Goal: Check status: Check status

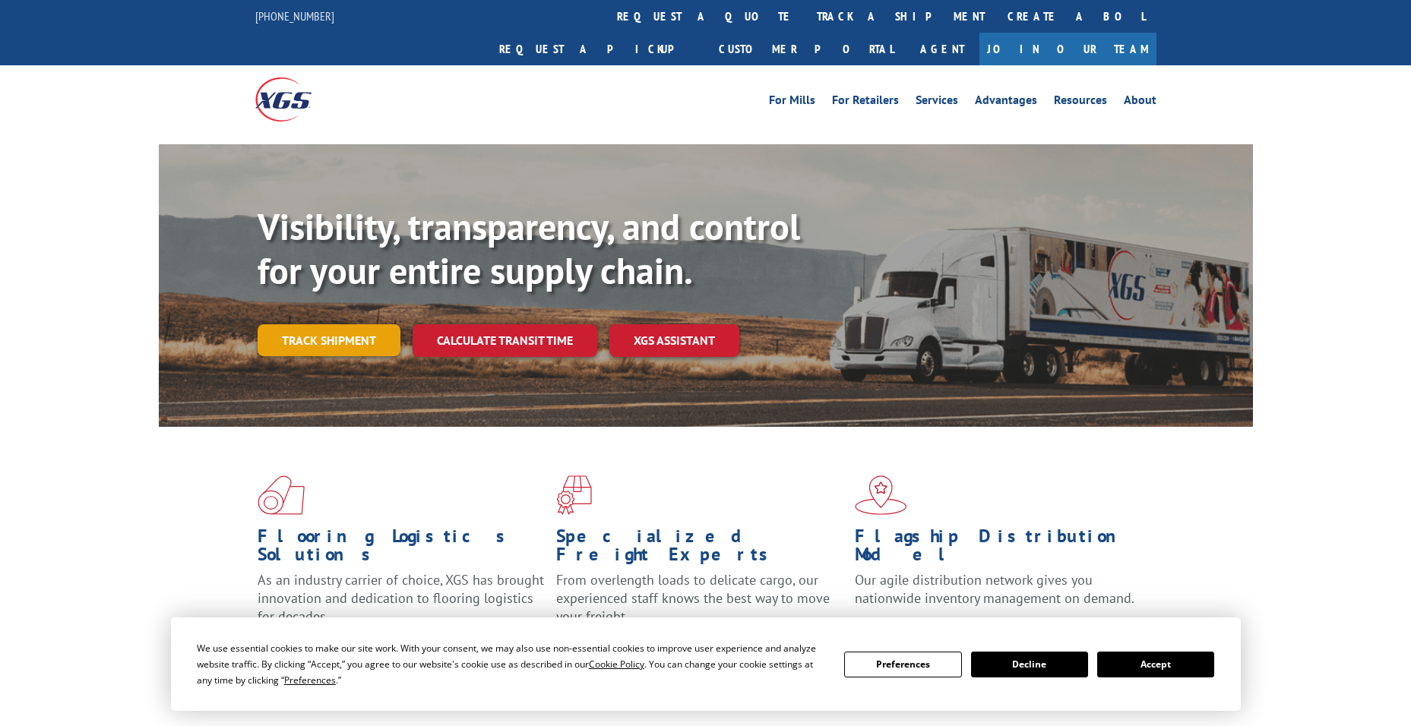
click at [355, 324] on link "Track shipment" at bounding box center [329, 340] width 143 height 32
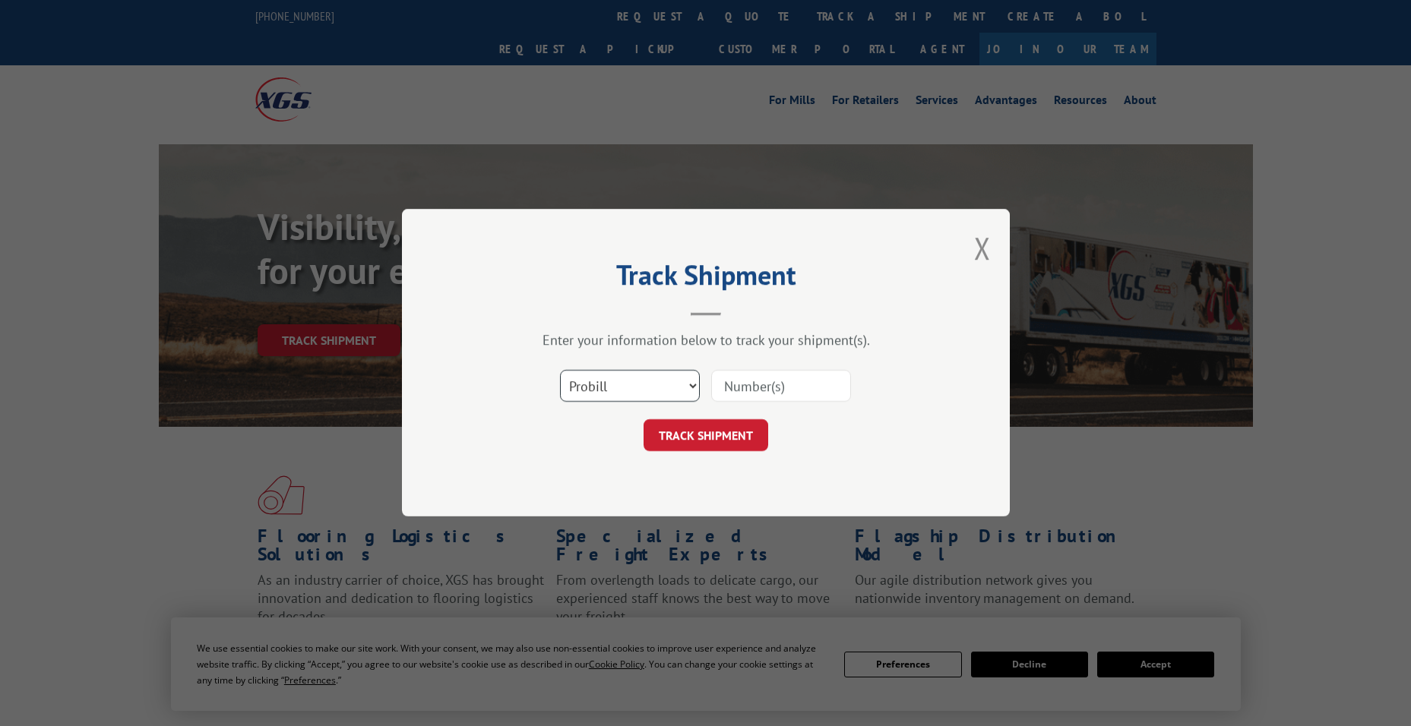
click at [638, 385] on select "Select category... Probill BOL PO" at bounding box center [630, 387] width 140 height 32
select select "po"
click at [560, 371] on select "Select category... Probill BOL PO" at bounding box center [630, 387] width 140 height 32
click at [734, 394] on input at bounding box center [781, 387] width 140 height 32
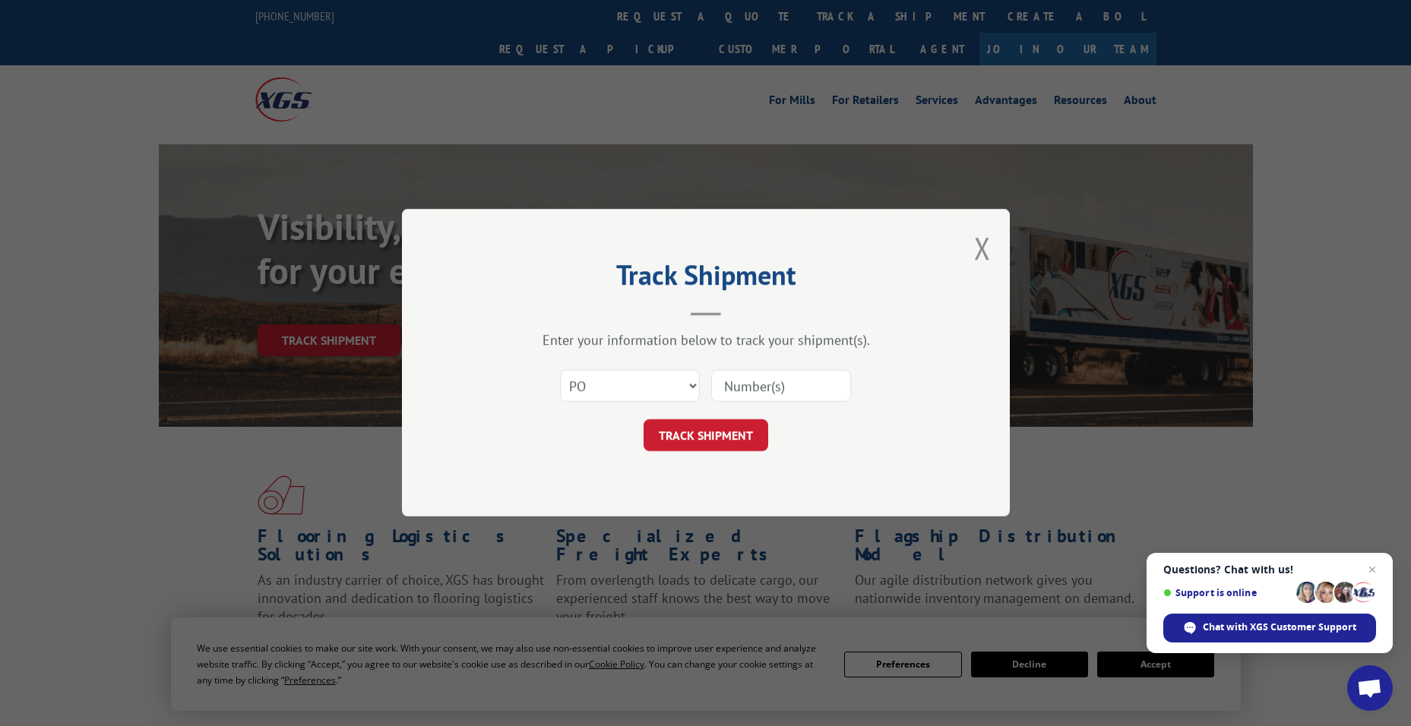
paste input "20530388"
type input "20530388"
click at [739, 444] on button "TRACK SHIPMENT" at bounding box center [706, 436] width 125 height 32
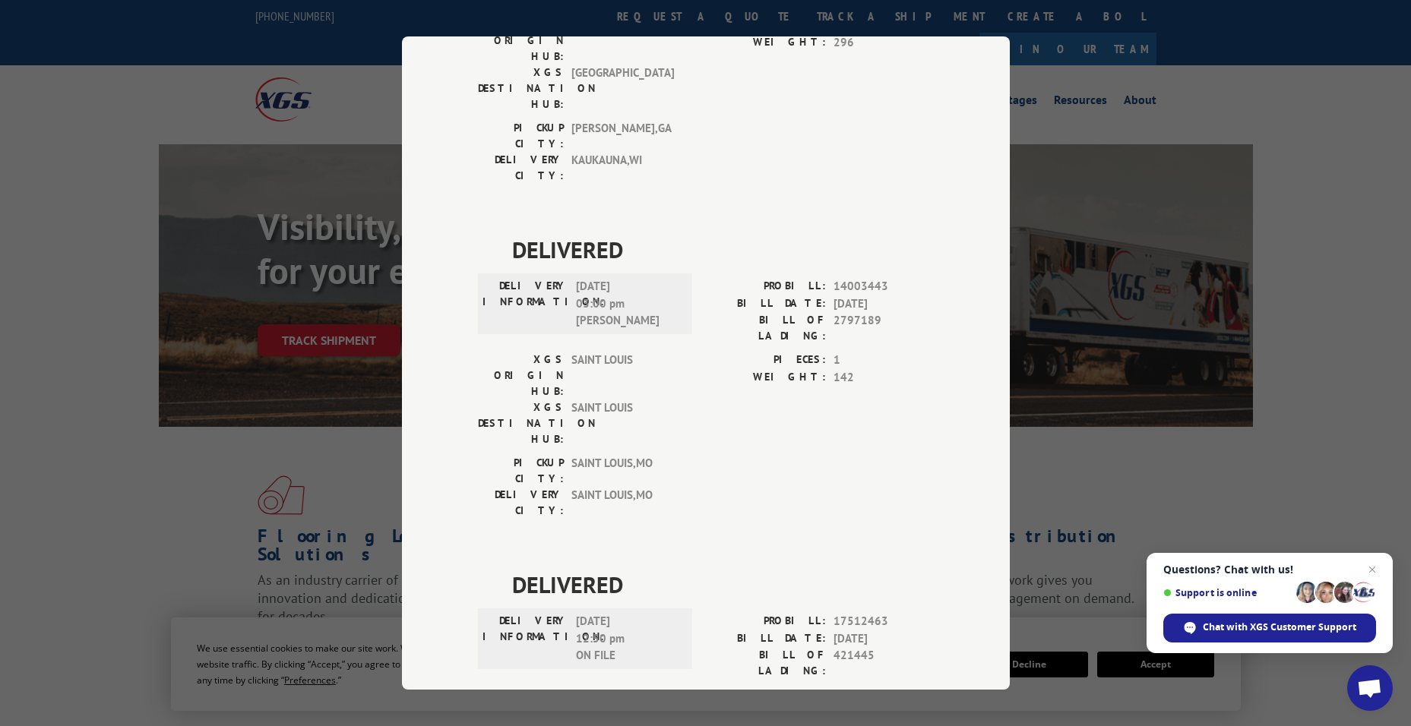
scroll to position [275, 0]
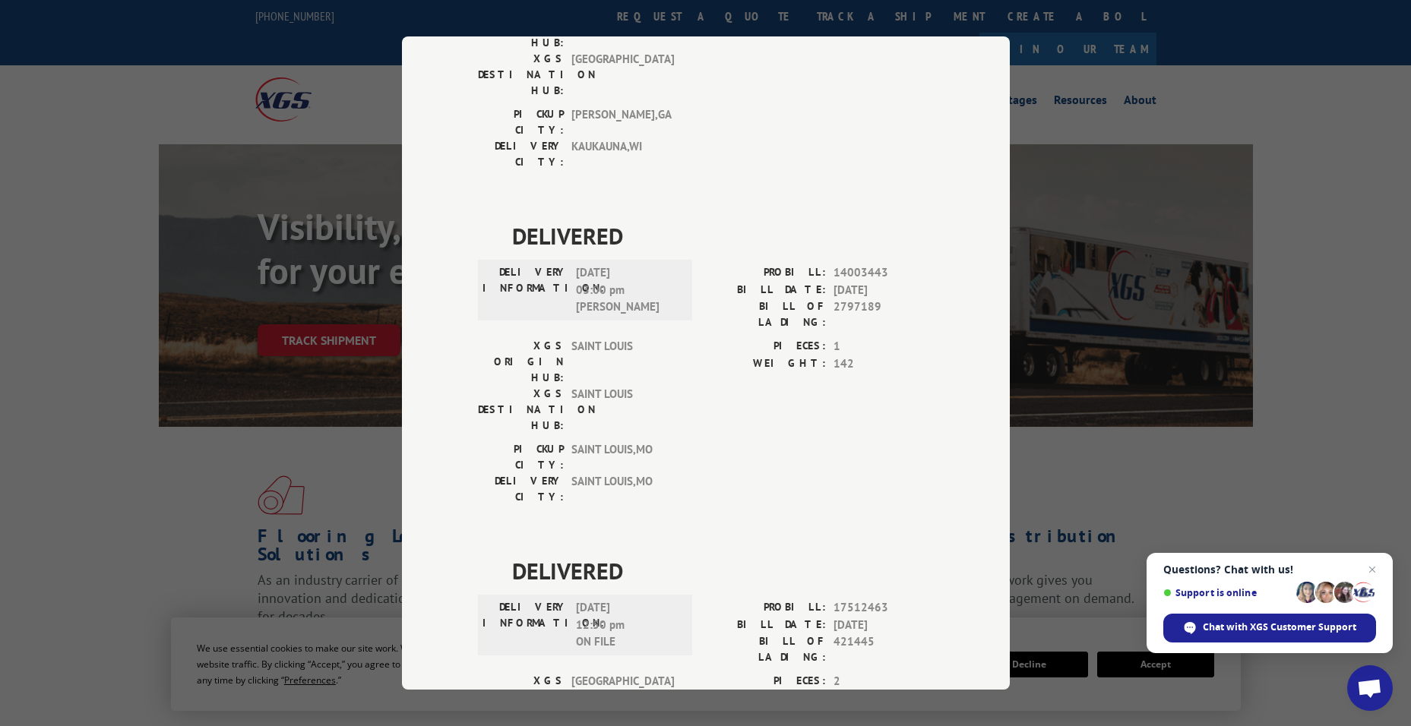
click at [290, 375] on div "Track Shipment DELIVERED DELIVERY INFORMATION: PROBILL: 10367105 BILL DATE: [DA…" at bounding box center [705, 363] width 1411 height 726
click at [1050, 487] on div "Track Shipment DELIVERED DELIVERY INFORMATION: PROBILL: 10367105 BILL DATE: [DA…" at bounding box center [705, 363] width 1411 height 726
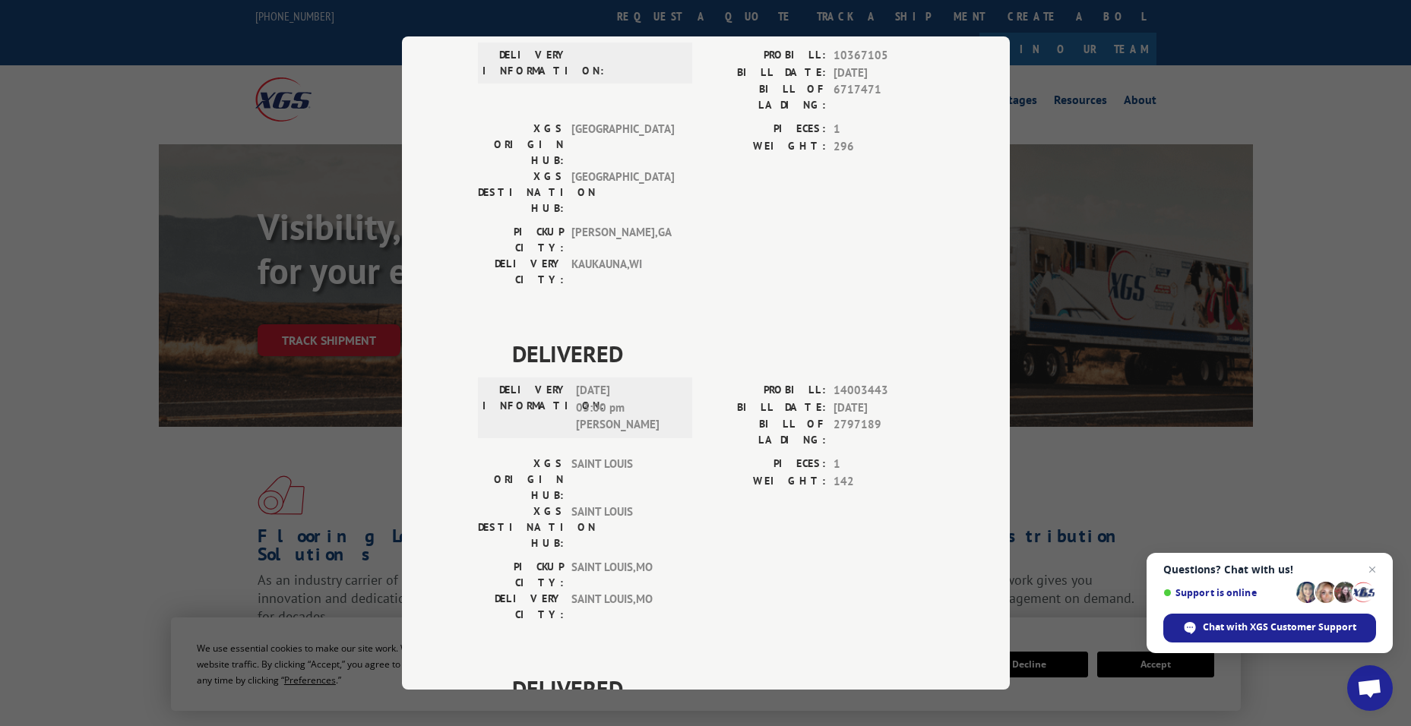
scroll to position [0, 0]
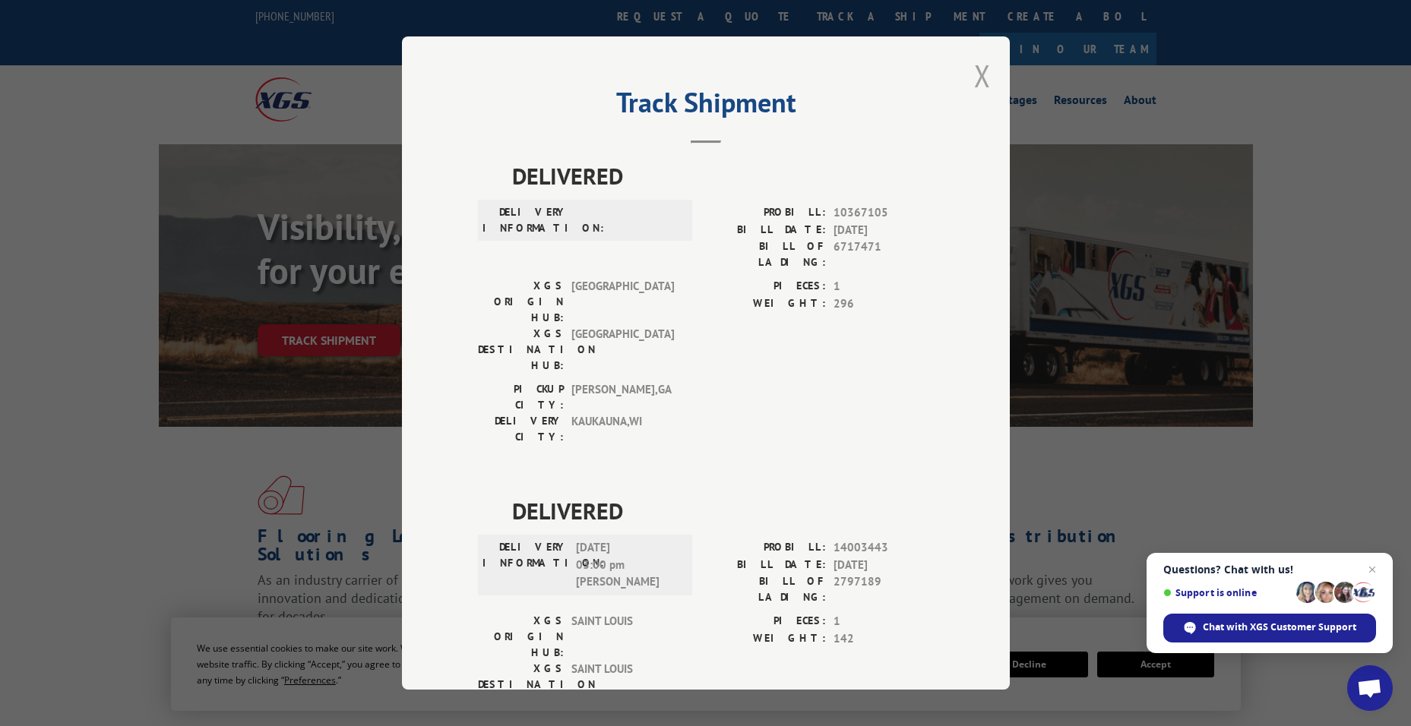
click at [974, 89] on button "Close modal" at bounding box center [982, 75] width 17 height 40
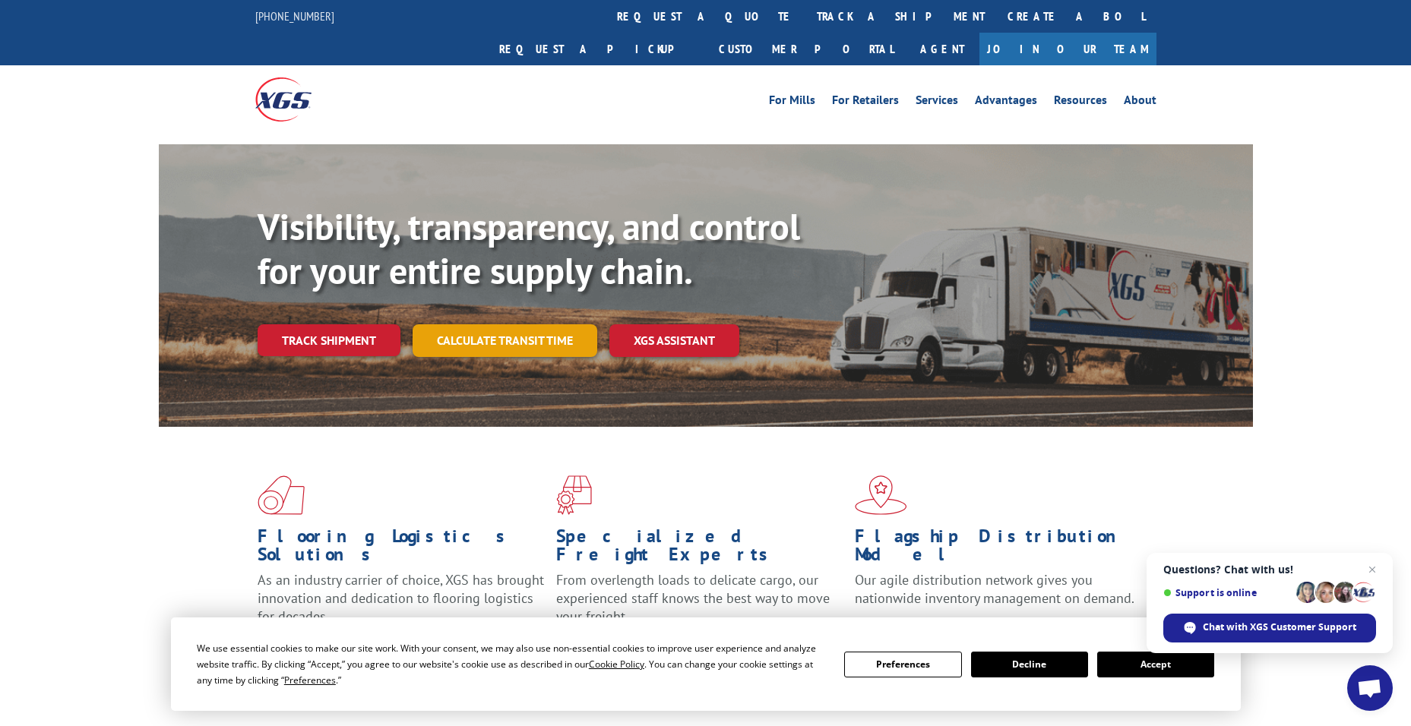
click at [554, 324] on link "Calculate transit time" at bounding box center [505, 340] width 185 height 33
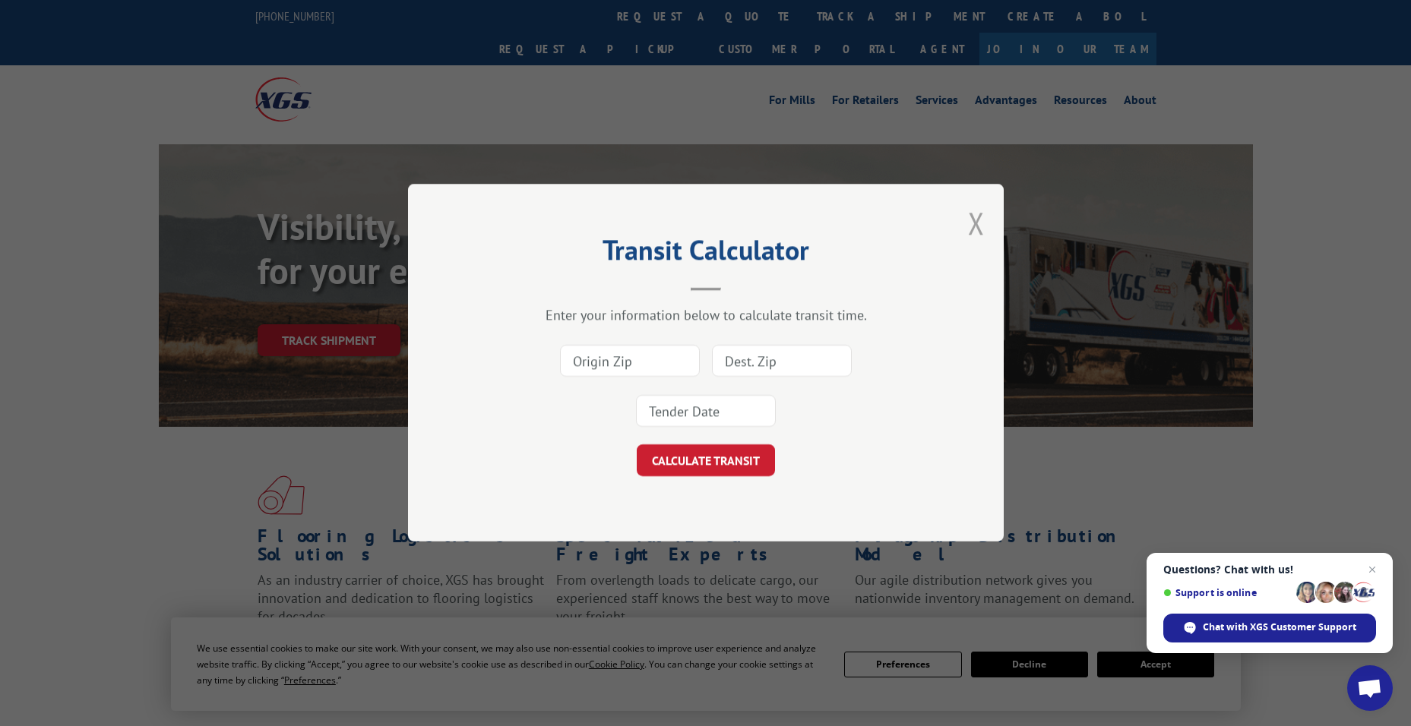
click at [973, 229] on button "Close modal" at bounding box center [976, 223] width 17 height 40
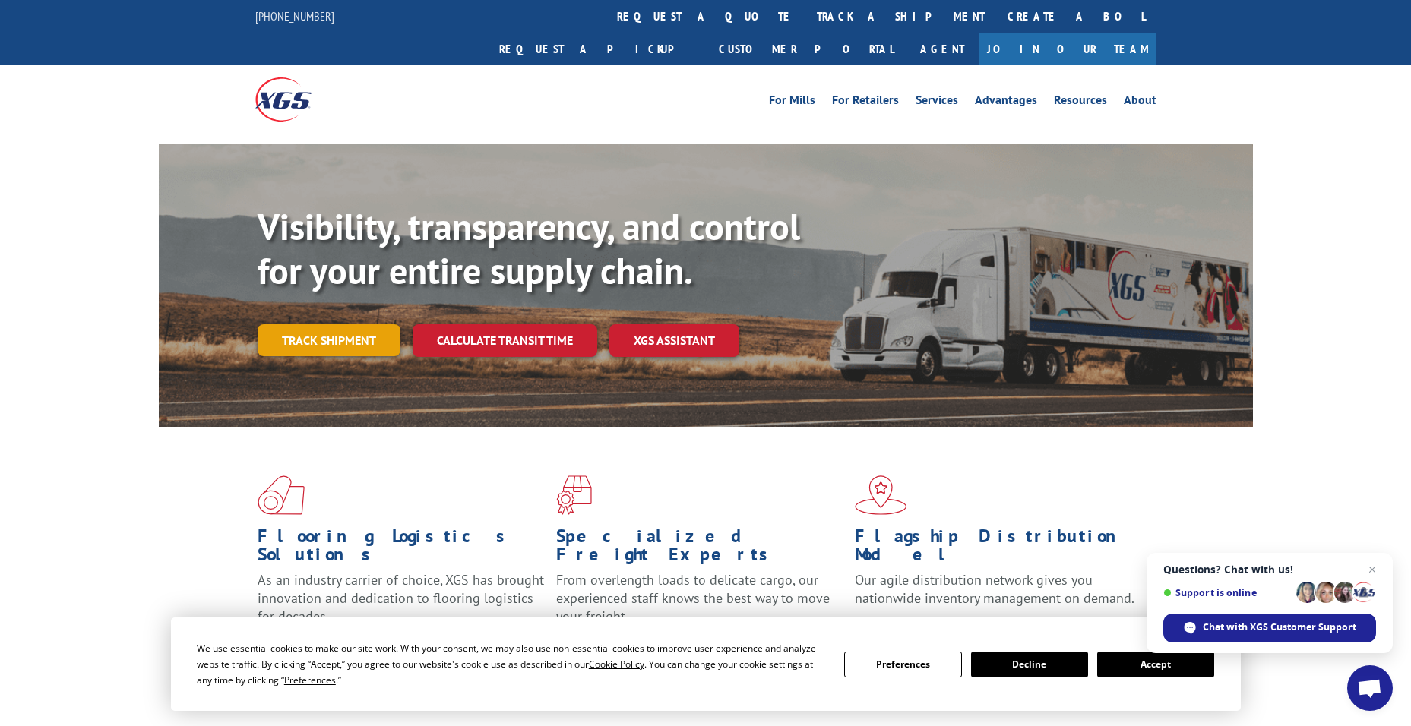
click at [317, 324] on link "Track shipment" at bounding box center [329, 340] width 143 height 32
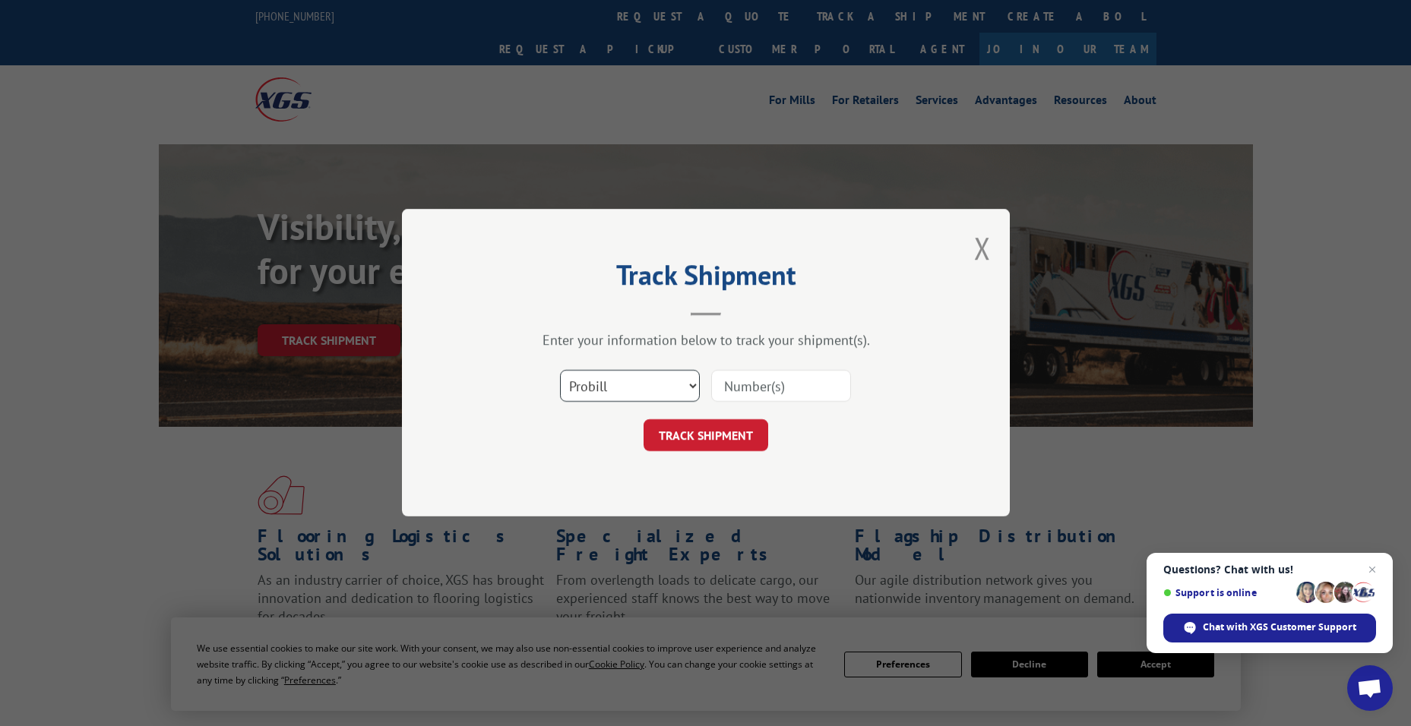
click at [680, 397] on select "Select category... Probill BOL PO" at bounding box center [630, 387] width 140 height 32
select select "bol"
click at [560, 371] on select "Select category... Probill BOL PO" at bounding box center [630, 387] width 140 height 32
click at [739, 396] on input at bounding box center [781, 387] width 140 height 32
paste input "USIG will make a scheduling follow-up call on [DATE]. Mark"
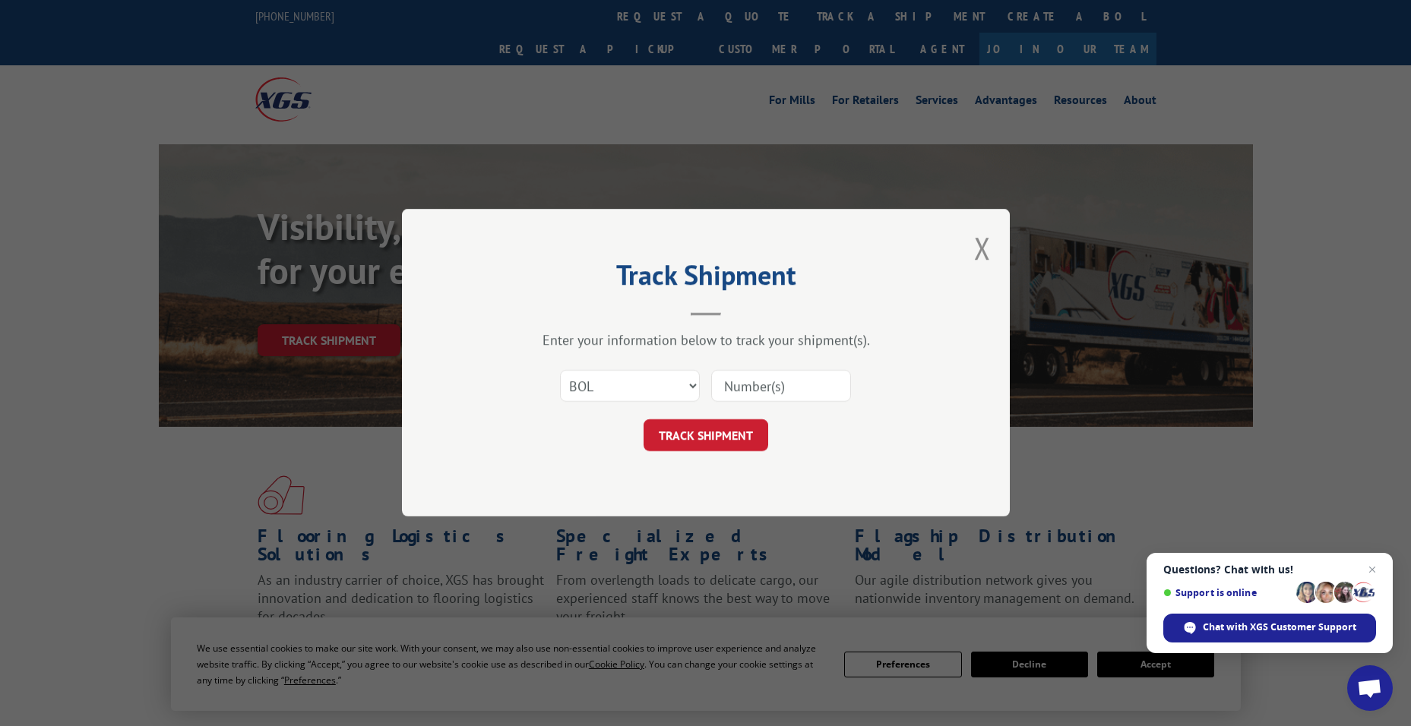
type input "USIG will make a scheduling follow-up call on [DATE]. Mark"
drag, startPoint x: 840, startPoint y: 389, endPoint x: 582, endPoint y: 388, distance: 258.4
click at [582, 388] on div "Select category... Probill BOL PO USIG will make a scheduling follow-up call on…" at bounding box center [706, 387] width 456 height 50
click at [769, 388] on input at bounding box center [781, 387] width 140 height 32
paste input "5653768"
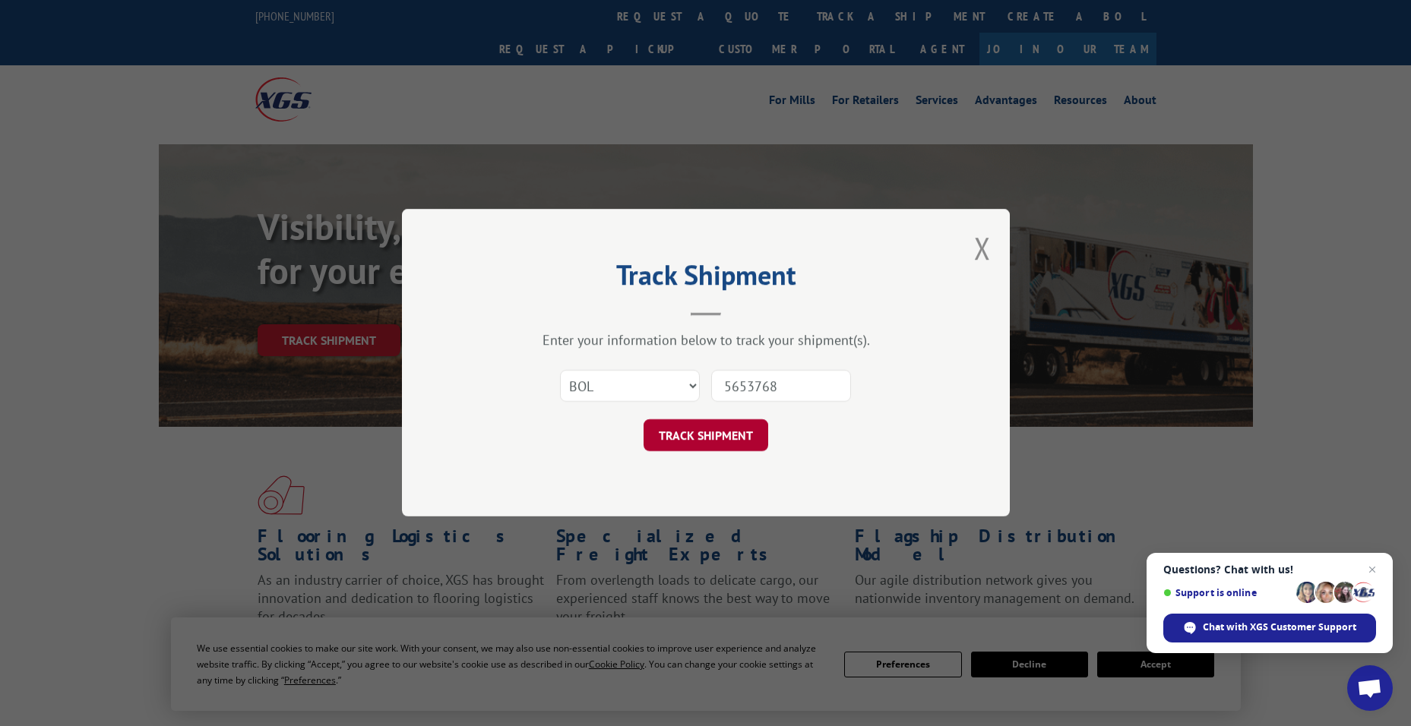
type input "5653768"
click at [761, 438] on button "TRACK SHIPMENT" at bounding box center [706, 436] width 125 height 32
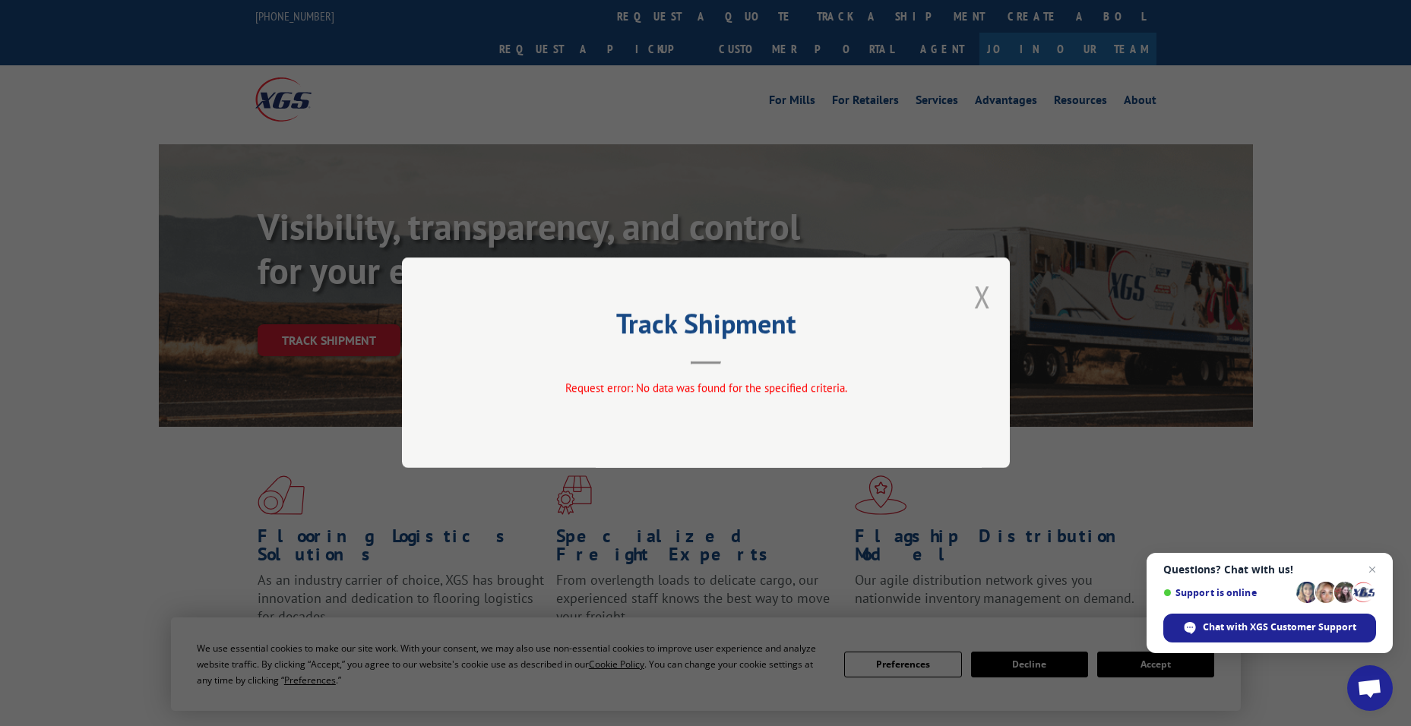
click at [979, 304] on button "Close modal" at bounding box center [982, 297] width 17 height 40
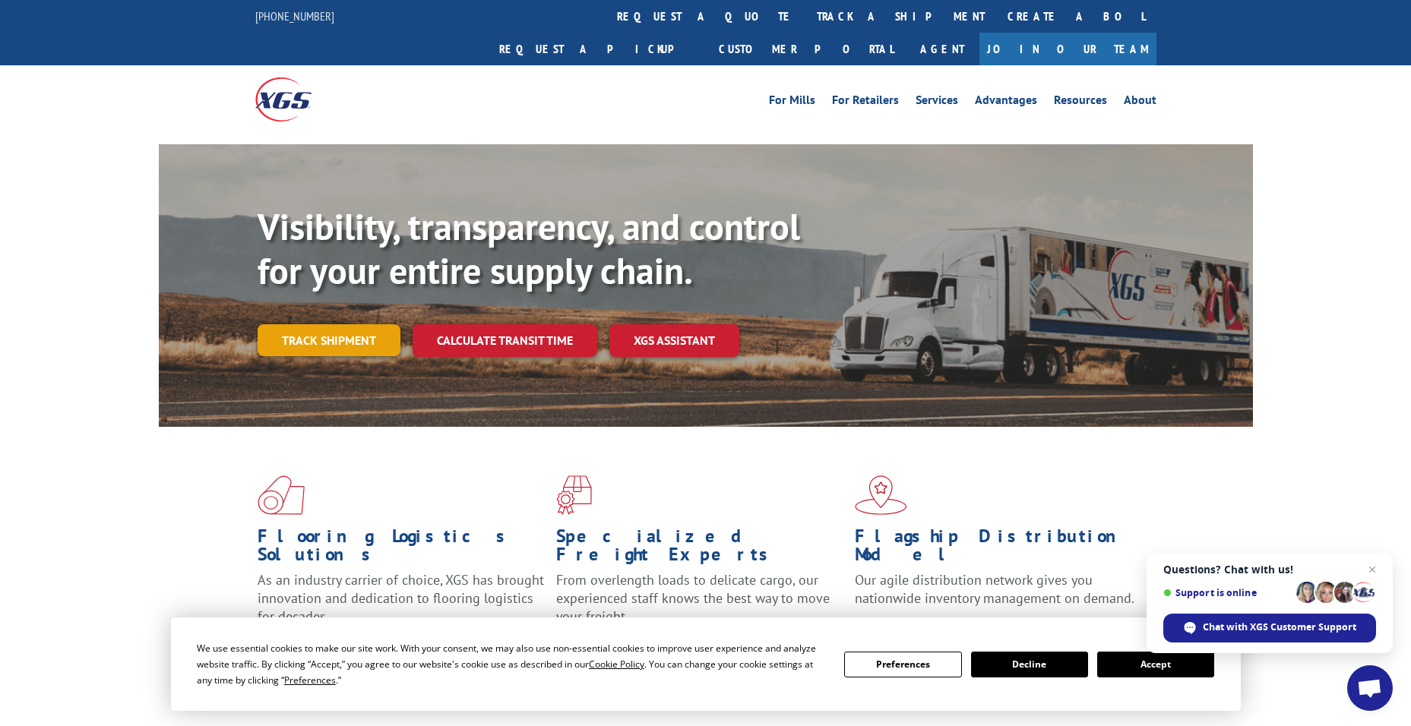
click at [302, 324] on link "Track shipment" at bounding box center [329, 340] width 143 height 32
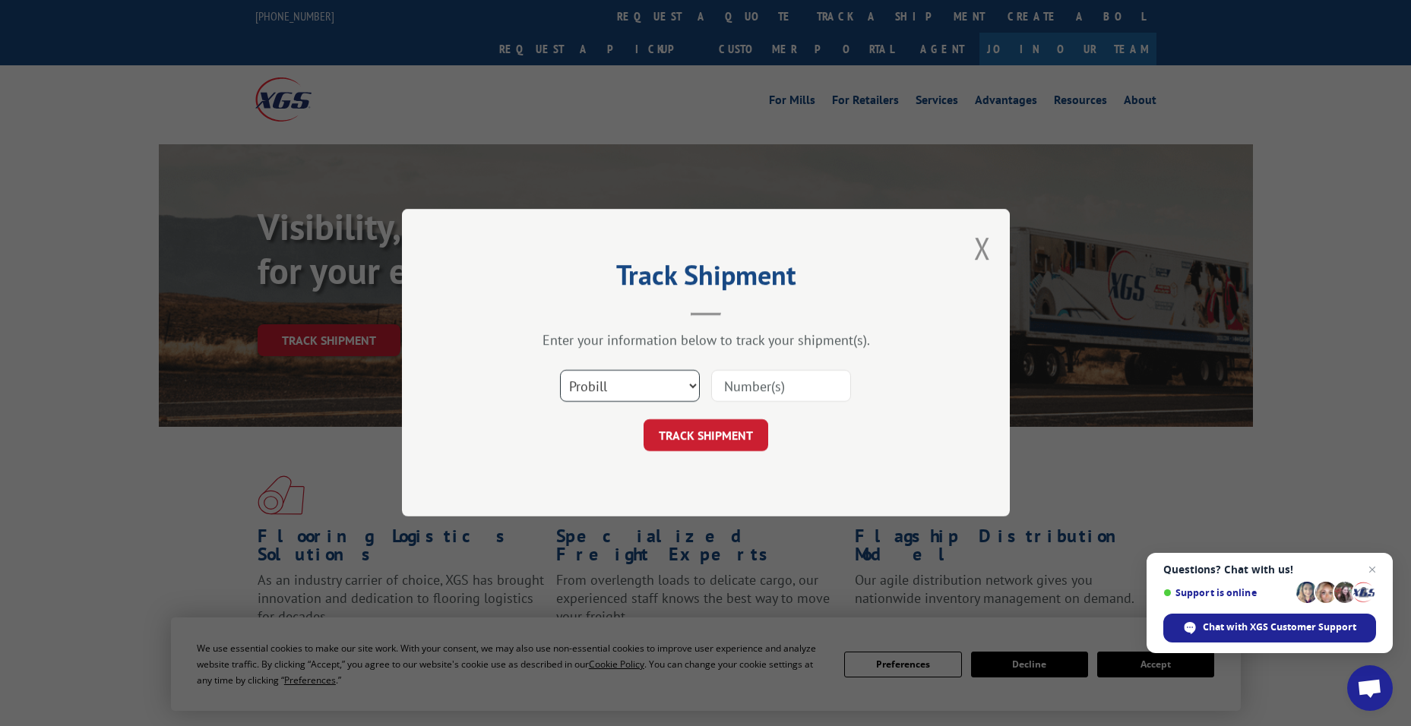
click at [682, 388] on select "Select category... Probill BOL PO" at bounding box center [630, 387] width 140 height 32
click at [560, 371] on select "Select category... Probill BOL PO" at bounding box center [630, 387] width 140 height 32
click at [726, 397] on input at bounding box center [781, 387] width 140 height 32
click at [670, 375] on select "Select category... Probill BOL PO" at bounding box center [630, 387] width 140 height 32
click at [560, 371] on select "Select category... Probill BOL PO" at bounding box center [630, 387] width 140 height 32
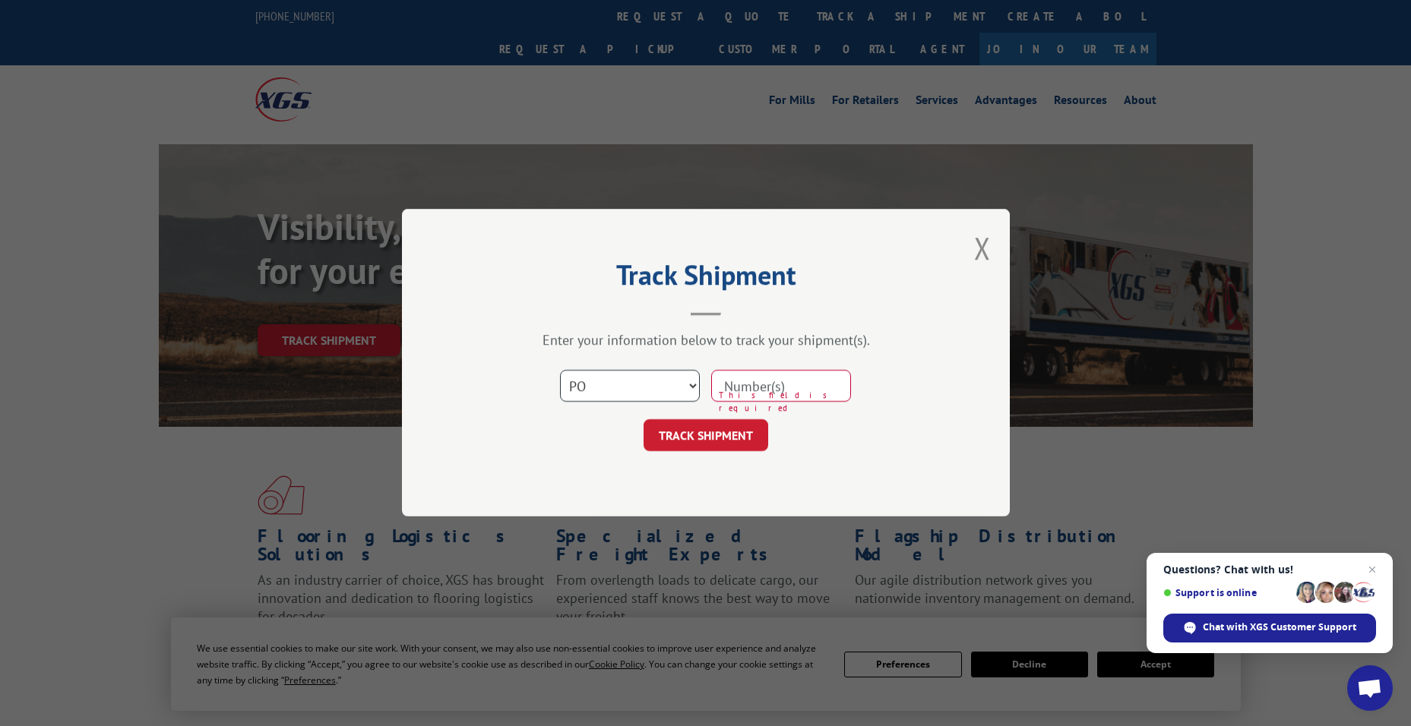
click at [633, 391] on select "Select category... Probill BOL PO" at bounding box center [630, 387] width 140 height 32
select select "probill"
click at [560, 371] on select "Select category... Probill BOL PO" at bounding box center [630, 387] width 140 height 32
click at [745, 394] on input at bounding box center [781, 387] width 140 height 32
paste input "80419"
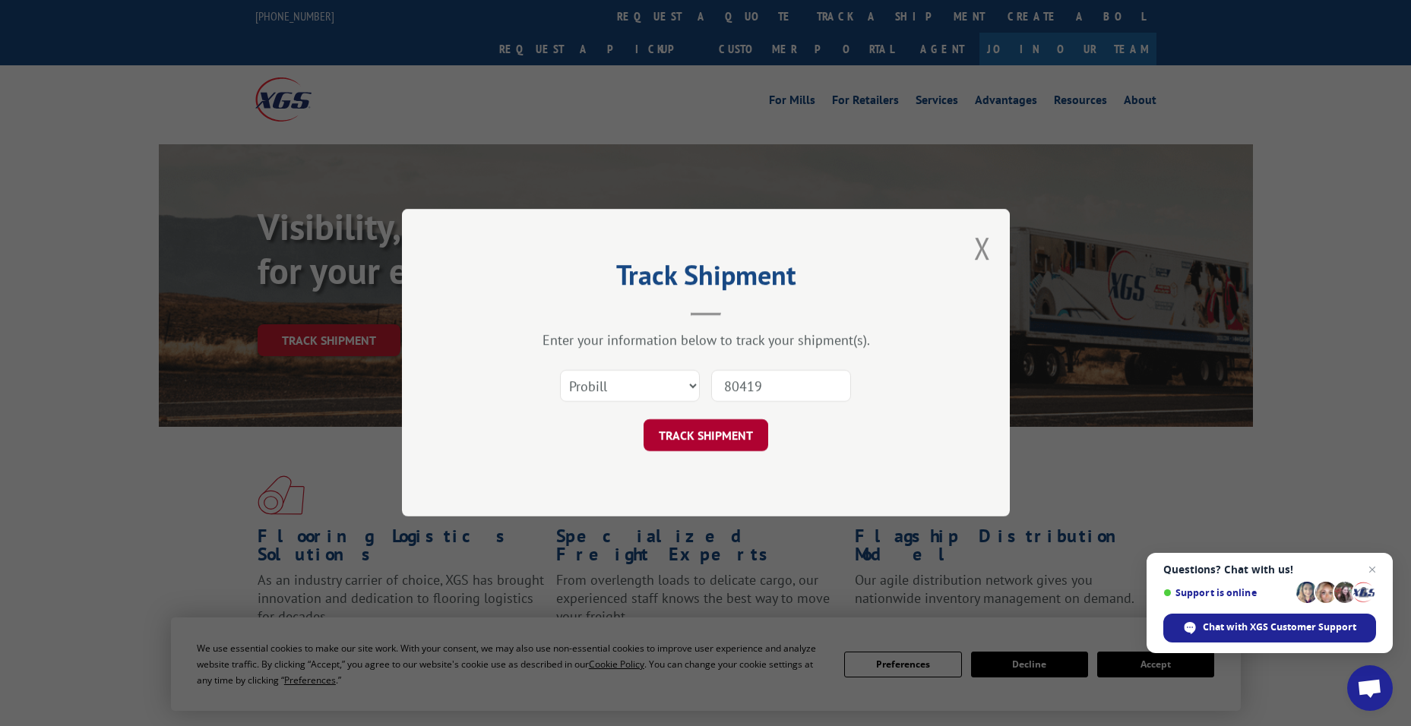
type input "80419"
click at [725, 428] on button "TRACK SHIPMENT" at bounding box center [706, 436] width 125 height 32
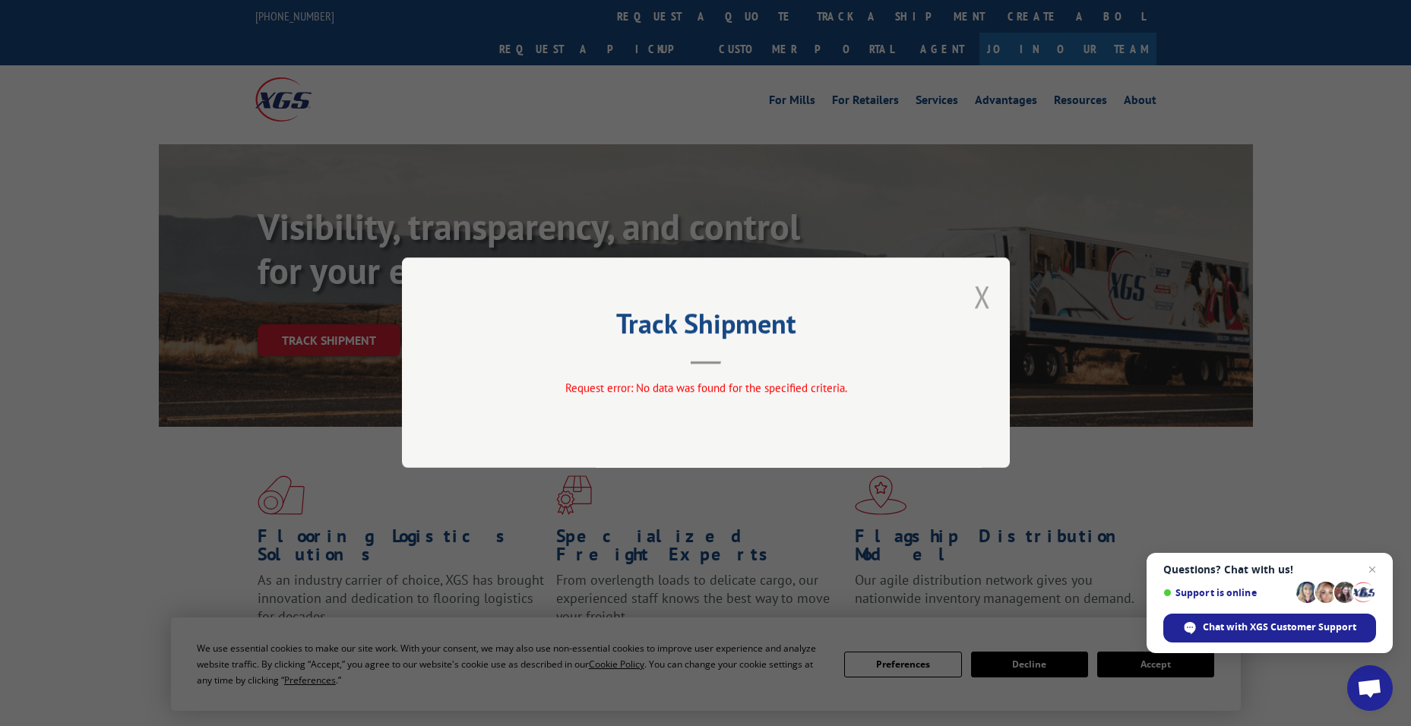
click at [980, 305] on button "Close modal" at bounding box center [982, 297] width 17 height 40
